Goal: Task Accomplishment & Management: Complete application form

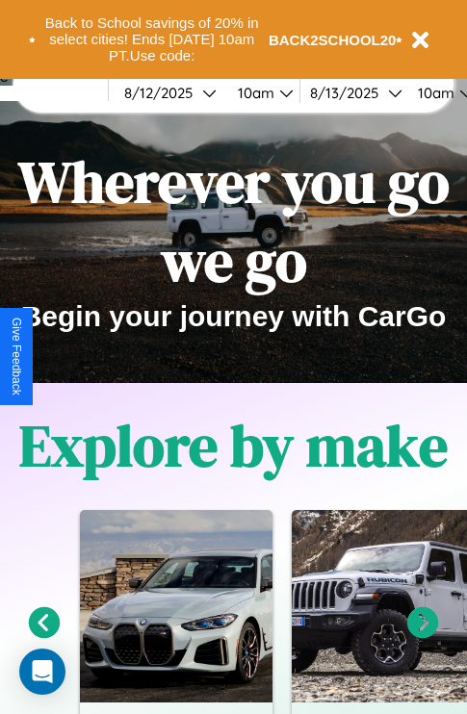
scroll to position [297, 0]
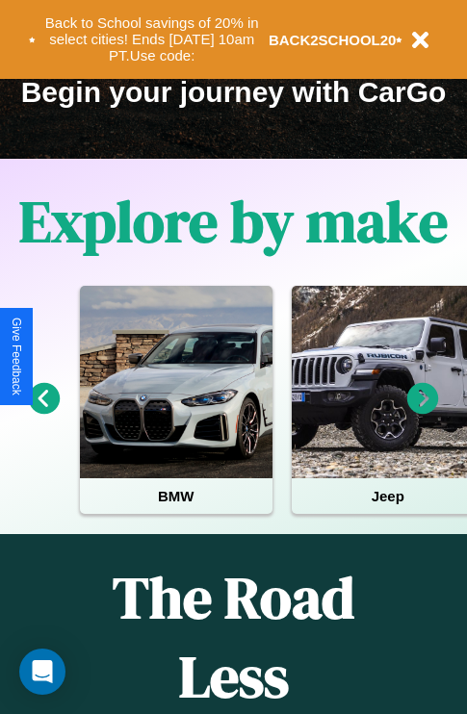
click at [43, 412] on icon at bounding box center [45, 399] width 32 height 32
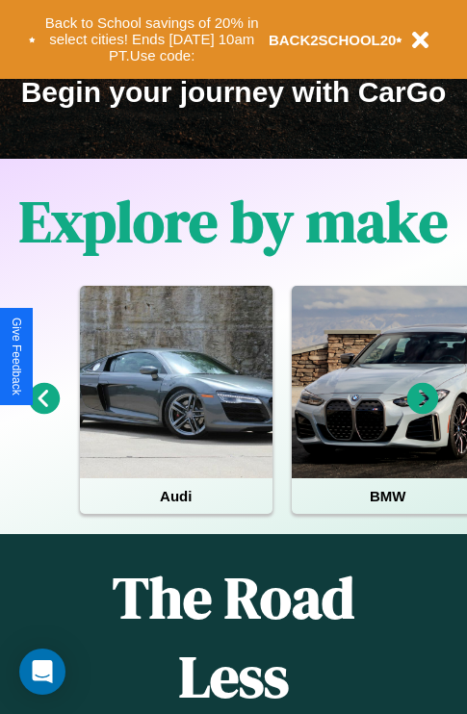
click at [423, 412] on icon at bounding box center [423, 399] width 32 height 32
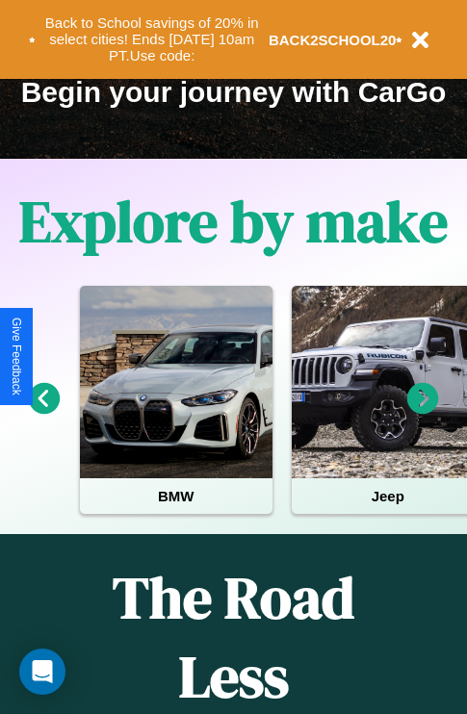
click at [423, 412] on icon at bounding box center [423, 399] width 32 height 32
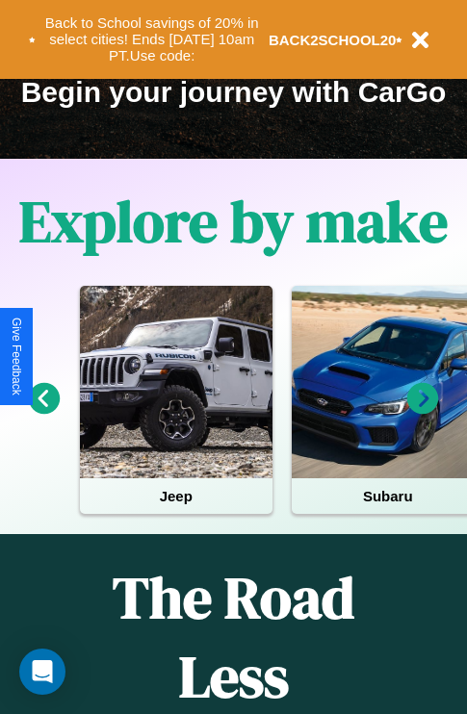
click at [423, 412] on icon at bounding box center [423, 399] width 32 height 32
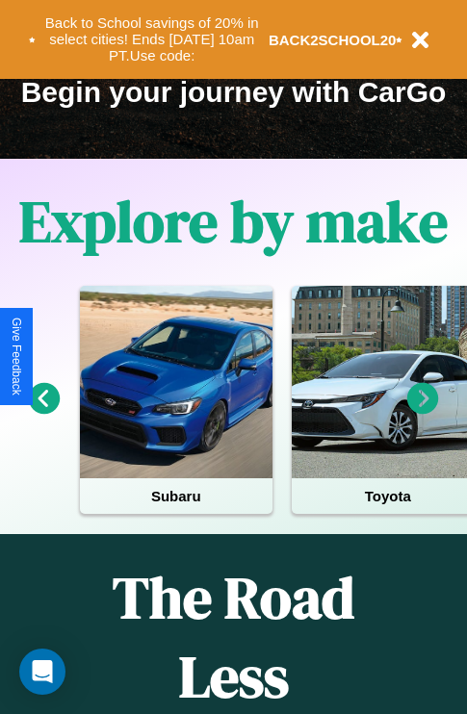
click at [423, 412] on icon at bounding box center [423, 399] width 32 height 32
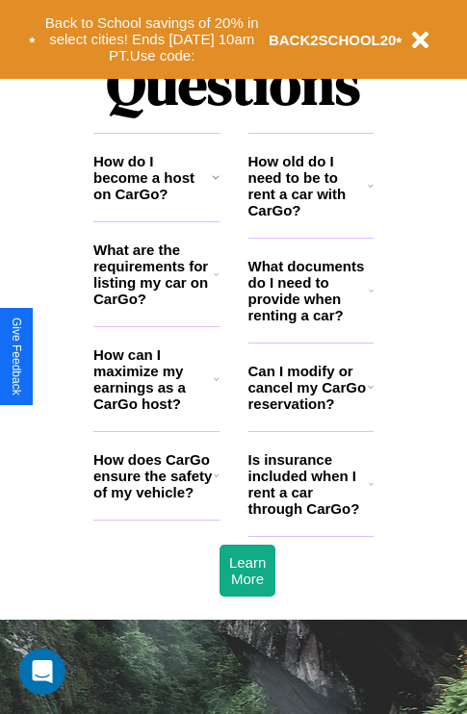
scroll to position [2333, 0]
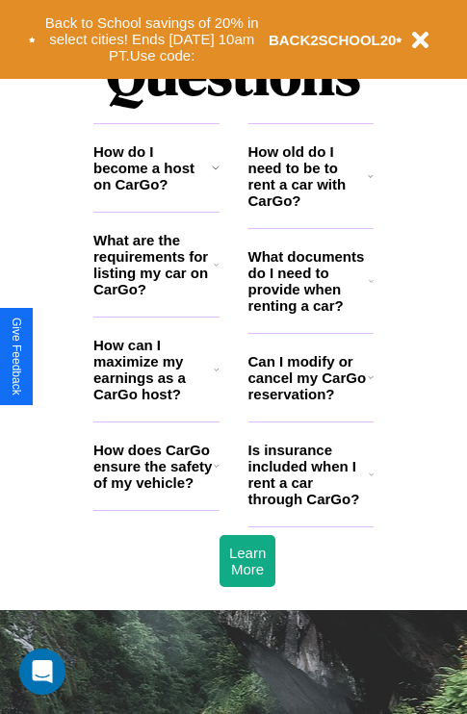
click at [216, 377] on icon at bounding box center [217, 369] width 6 height 15
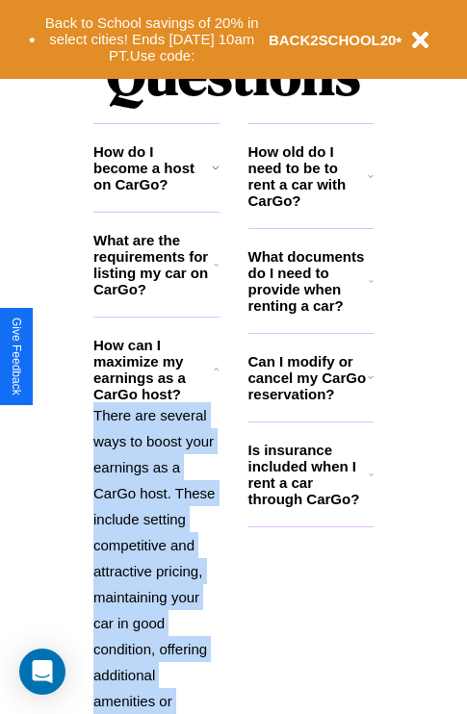
click at [156, 538] on p "There are several ways to boost your earnings as a CarGo host. These include se…" at bounding box center [156, 636] width 126 height 468
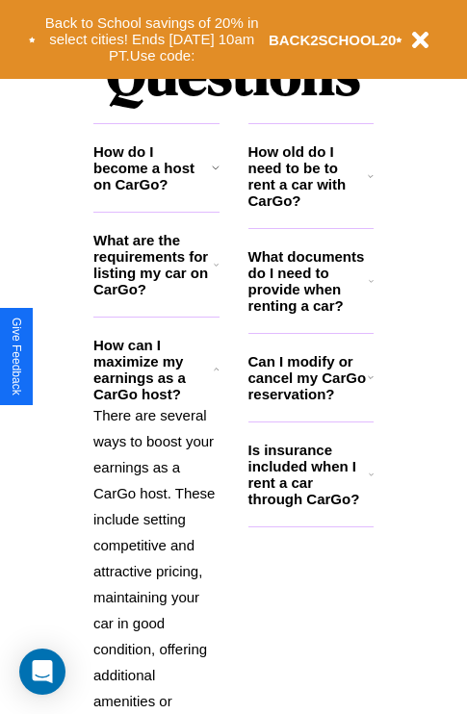
click at [370, 385] on icon at bounding box center [371, 377] width 6 height 15
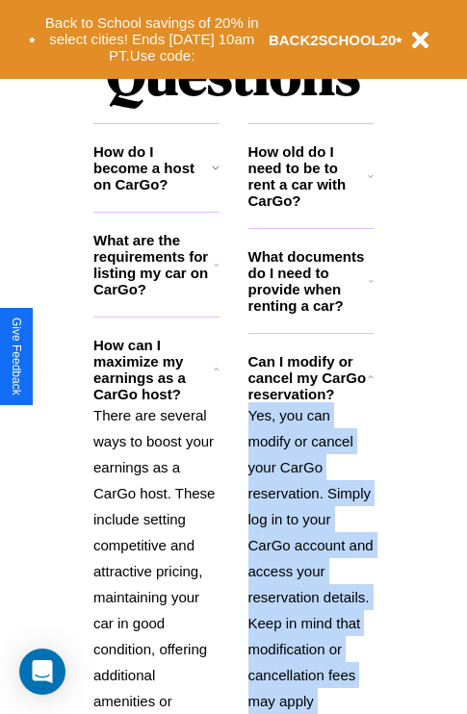
click at [310, 546] on p "Yes, you can modify or cancel your CarGo reservation. Simply log in to your Car…" at bounding box center [311, 597] width 126 height 390
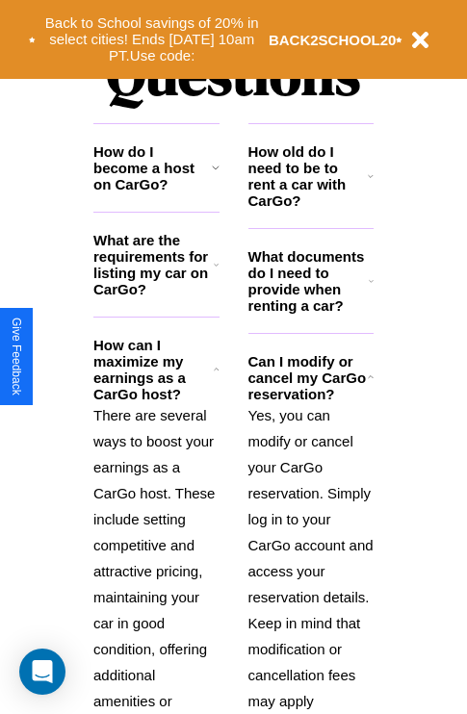
click at [215, 175] on icon at bounding box center [216, 167] width 8 height 15
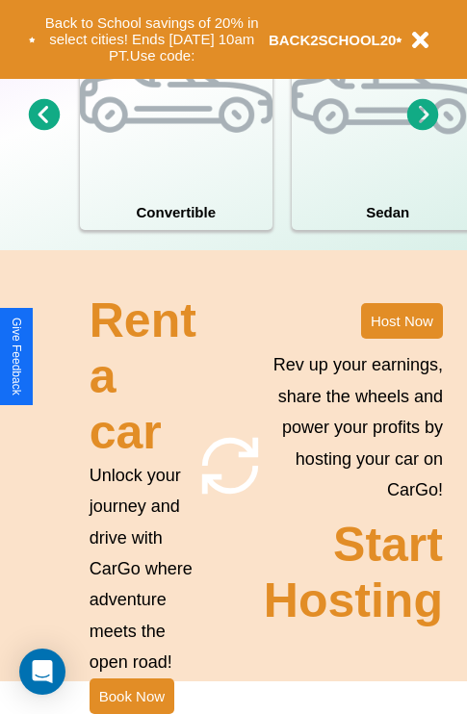
scroll to position [1500, 0]
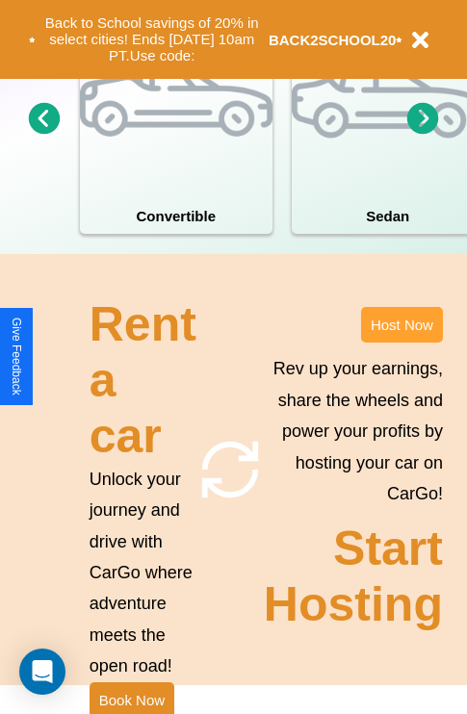
click at [401, 343] on button "Host Now" at bounding box center [402, 325] width 82 height 36
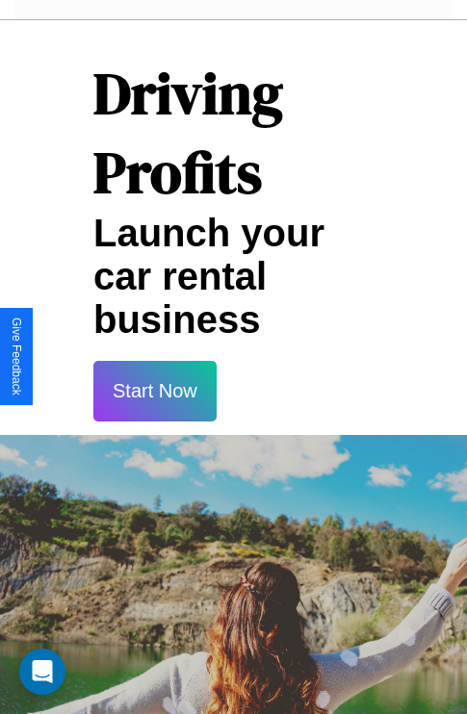
scroll to position [3134, 0]
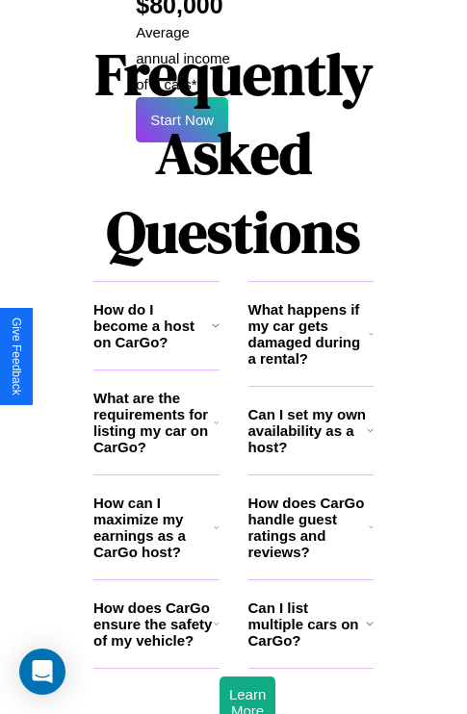
click at [310, 495] on h3 "How does CarGo handle guest ratings and reviews?" at bounding box center [308, 527] width 120 height 65
click at [310, 600] on h3 "Can I list multiple cars on CarGo?" at bounding box center [306, 624] width 117 height 49
click at [216, 616] on icon at bounding box center [217, 623] width 6 height 15
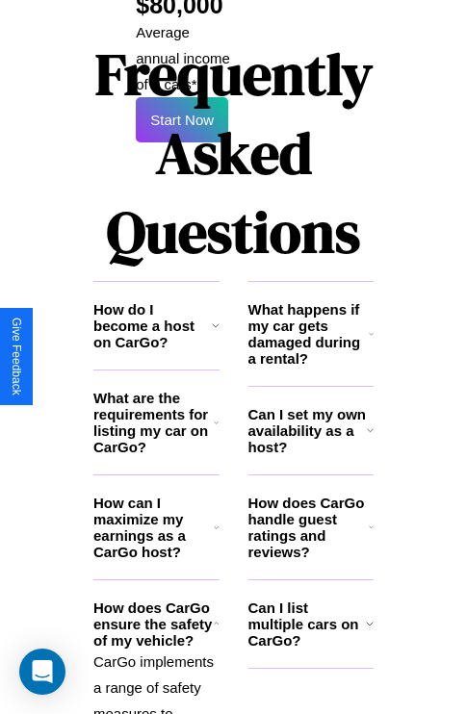
click at [310, 406] on h3 "Can I set my own availability as a host?" at bounding box center [307, 430] width 118 height 49
click at [156, 495] on h3 "How can I maximize my earnings as a CarGo host?" at bounding box center [153, 527] width 120 height 65
click at [310, 495] on h3 "How does CarGo handle guest ratings and reviews?" at bounding box center [308, 527] width 120 height 65
click at [371, 326] on icon at bounding box center [371, 333] width 5 height 15
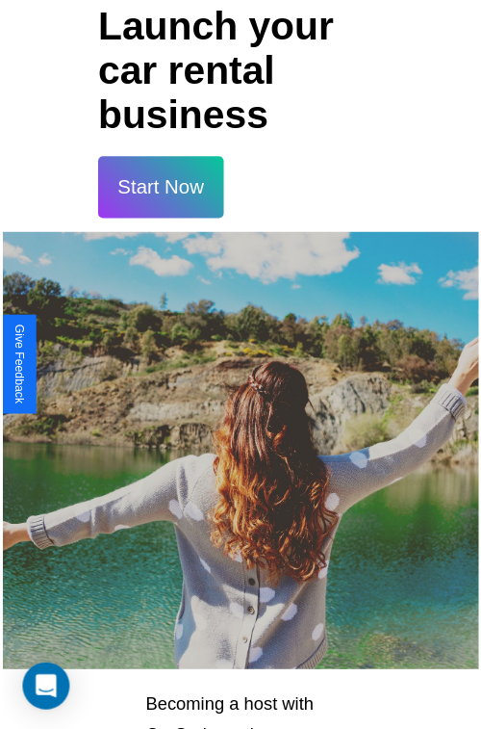
scroll to position [34, 0]
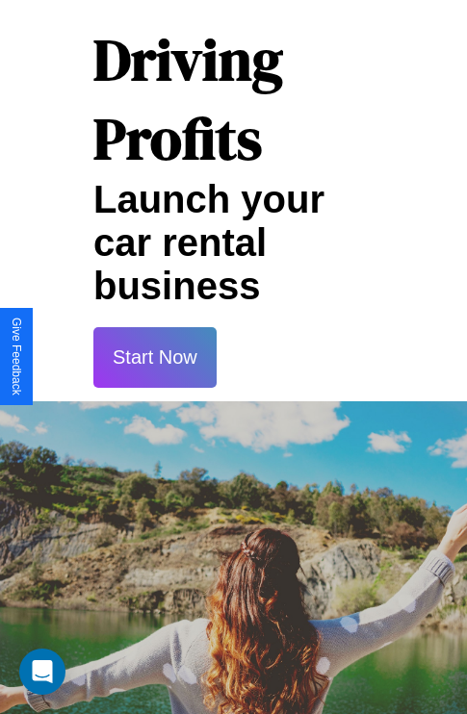
click at [154, 357] on button "Start Now" at bounding box center [154, 357] width 123 height 61
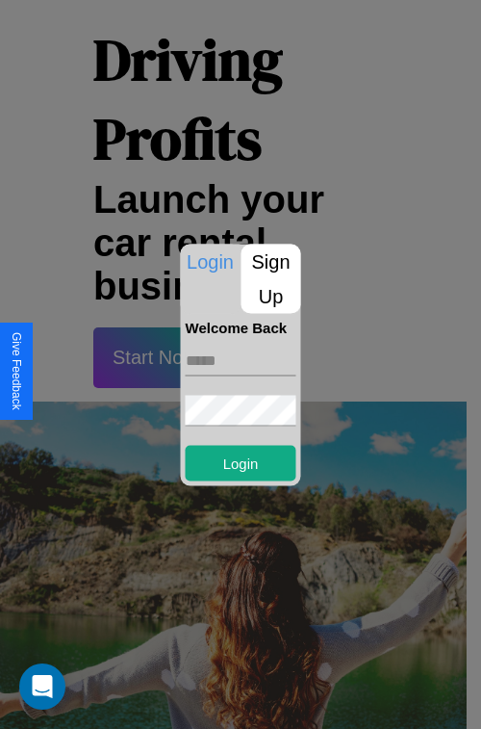
click at [271, 278] on p "Sign Up" at bounding box center [272, 278] width 60 height 69
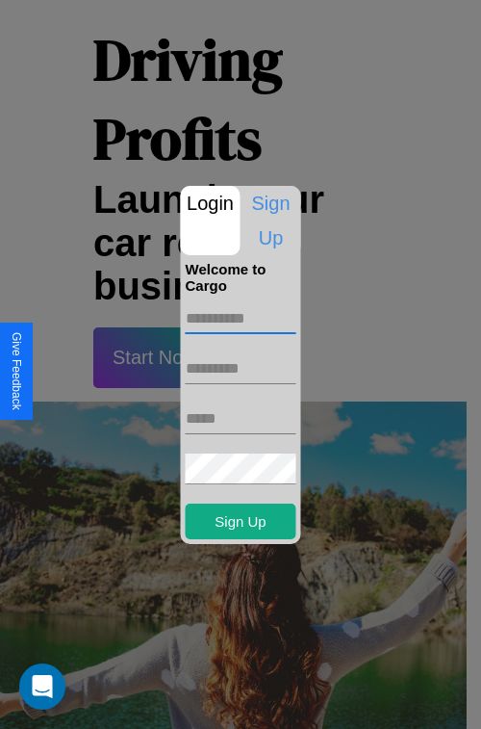
click at [241, 318] on input "text" at bounding box center [241, 318] width 111 height 31
type input "****"
click at [241, 368] on input "text" at bounding box center [241, 368] width 111 height 31
type input "******"
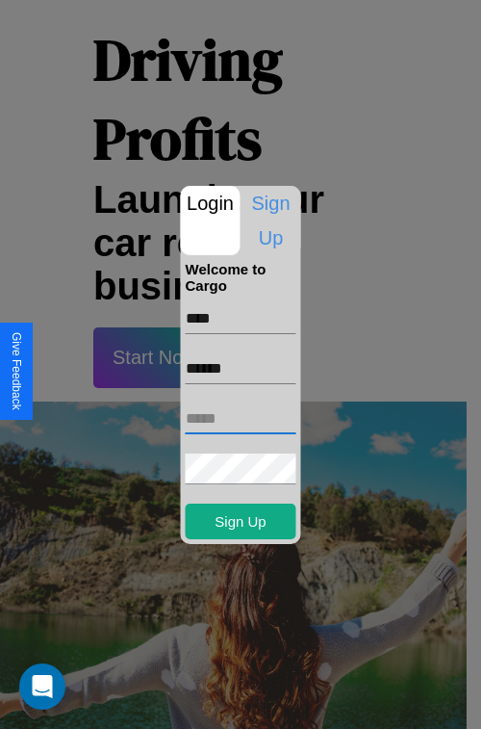
click at [241, 418] on input "text" at bounding box center [241, 418] width 111 height 31
type input "**********"
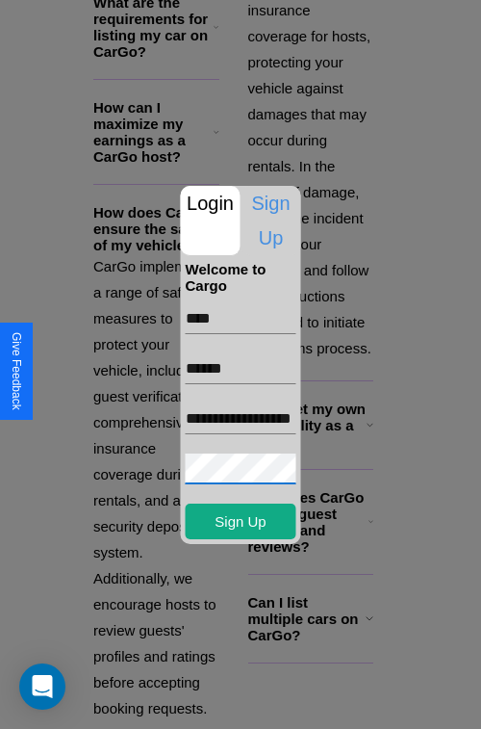
click at [247, 703] on div at bounding box center [240, 364] width 481 height 729
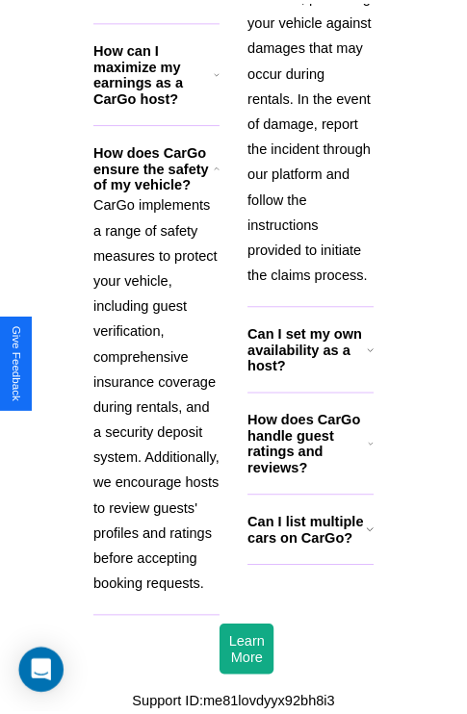
scroll to position [27, 0]
